Goal: Check status: Check status

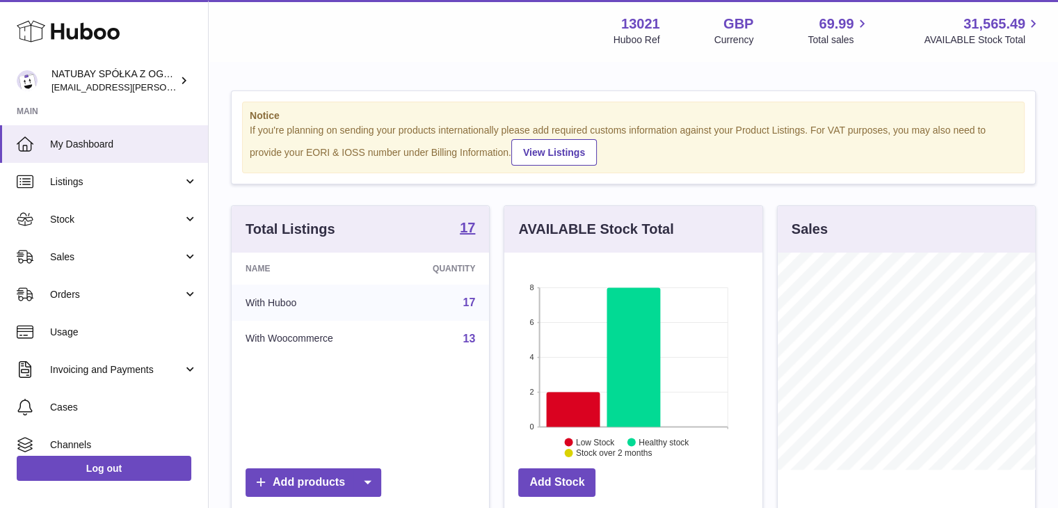
scroll to position [217, 258]
click at [104, 288] on span "Orders" at bounding box center [116, 294] width 133 height 13
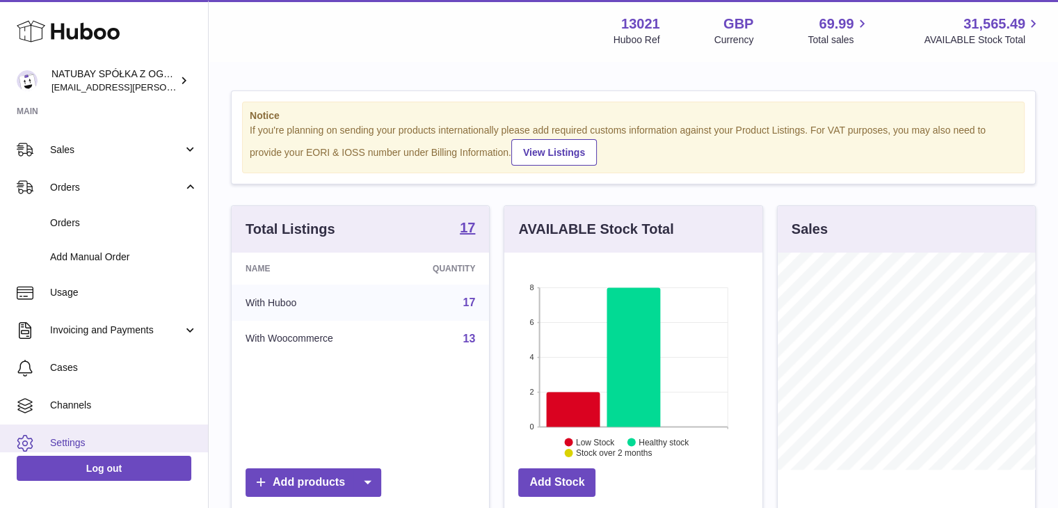
scroll to position [154, 0]
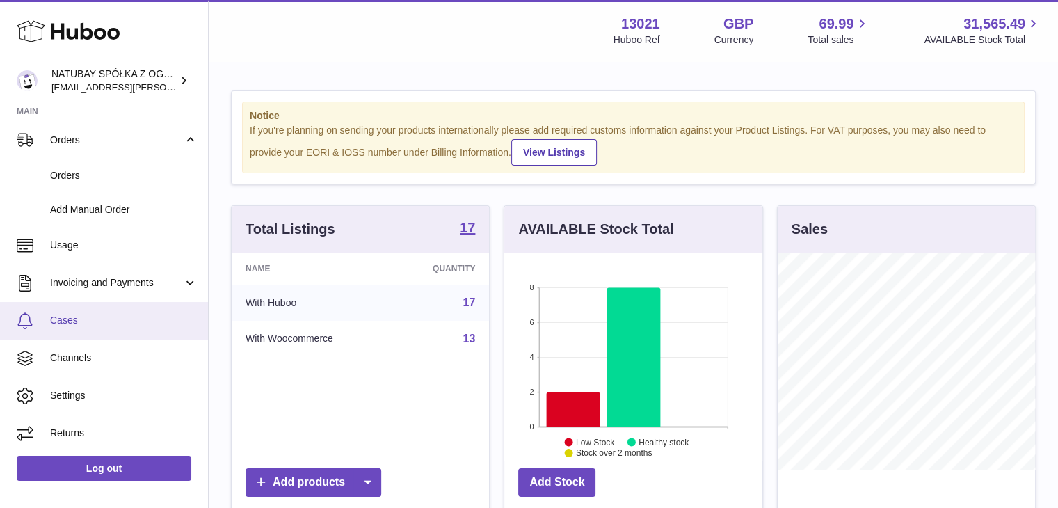
click at [111, 317] on span "Cases" at bounding box center [123, 320] width 147 height 13
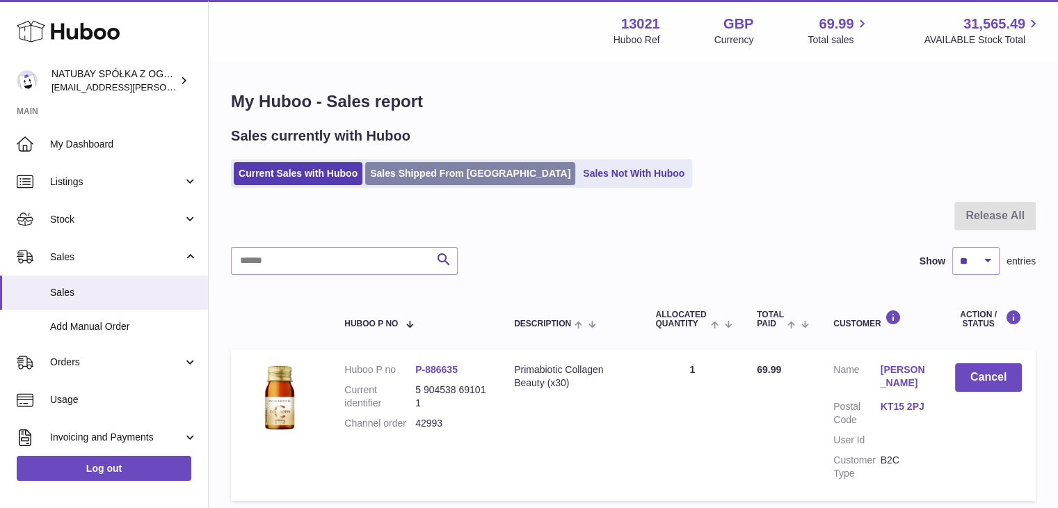
click at [487, 174] on link "Sales Shipped From Huboo" at bounding box center [470, 173] width 210 height 23
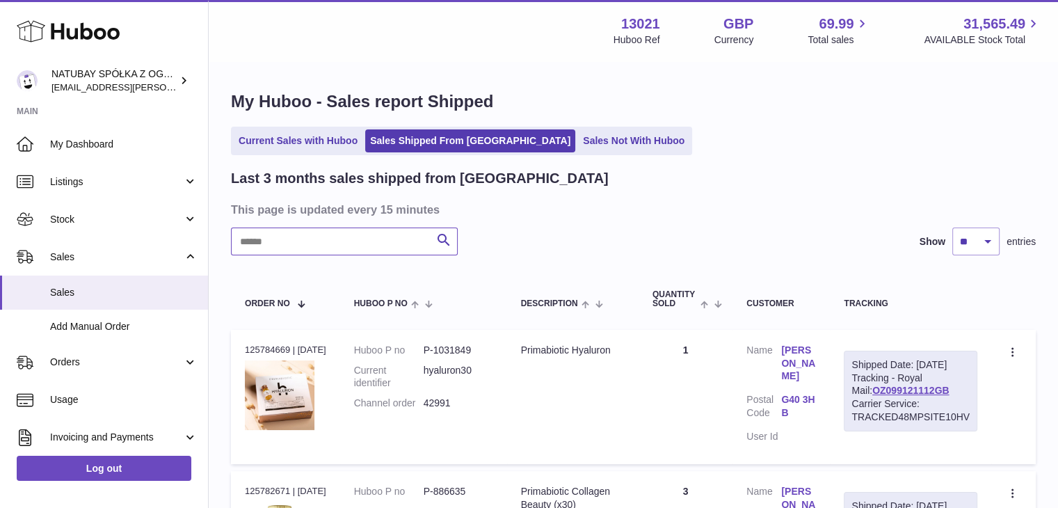
click at [359, 243] on input "text" at bounding box center [344, 241] width 227 height 28
type input "*****"
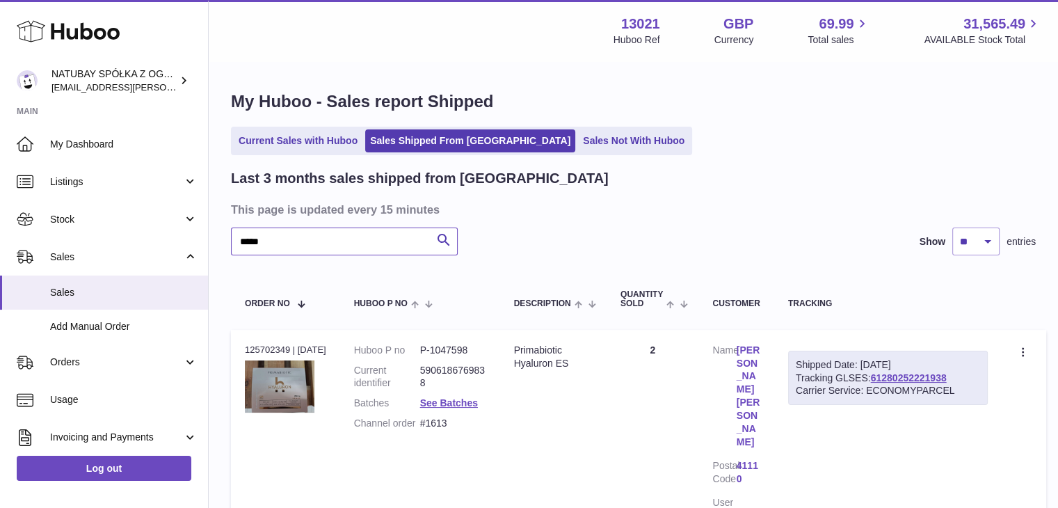
scroll to position [139, 0]
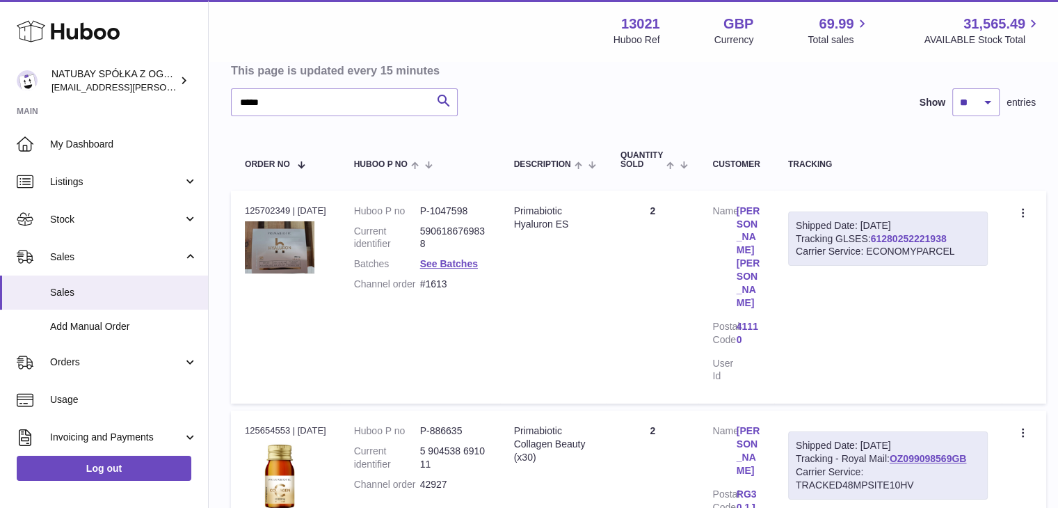
click at [924, 236] on link "61280252221938" at bounding box center [909, 238] width 76 height 11
